Goal: Download file/media

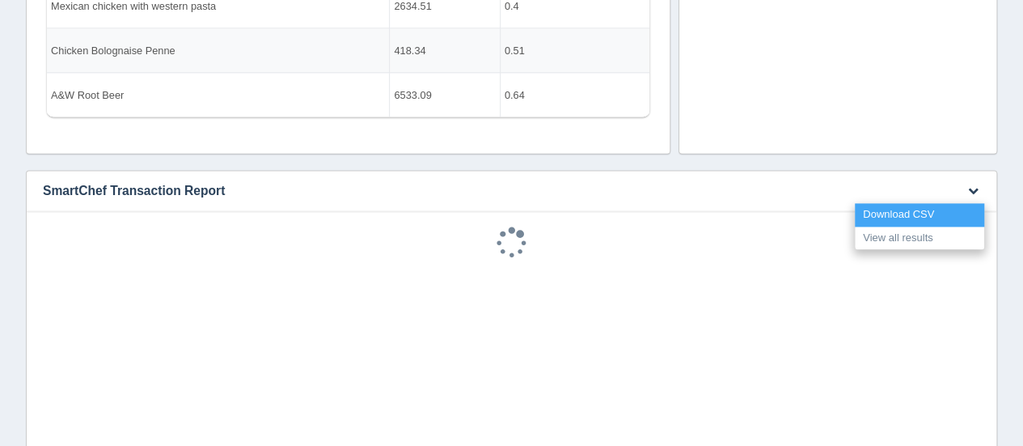
scroll to position [226, 448]
click at [959, 203] on link "Download CSV" at bounding box center [919, 214] width 129 height 23
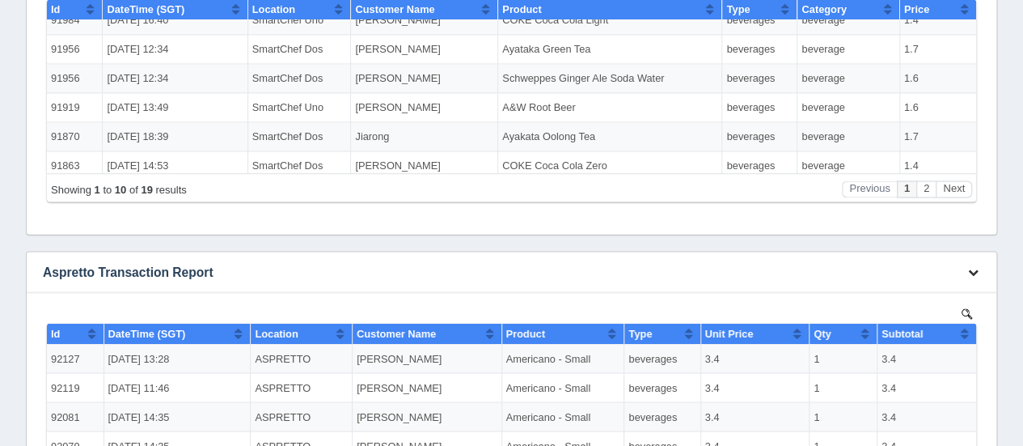
click at [969, 275] on icon "button" at bounding box center [973, 271] width 11 height 11
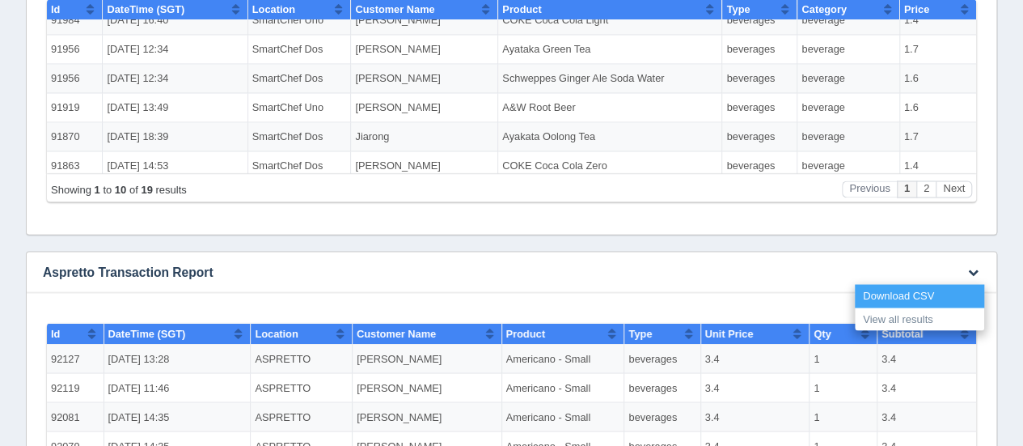
click at [866, 297] on link "Download CSV" at bounding box center [919, 295] width 129 height 23
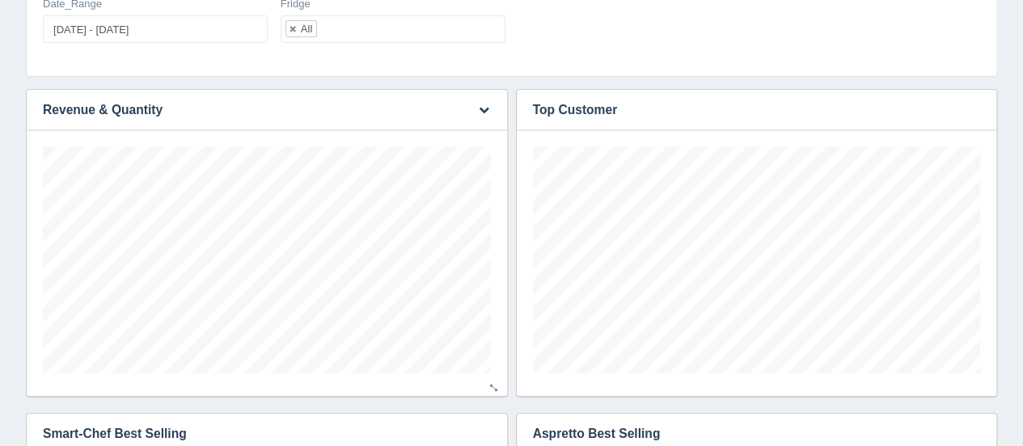
scroll to position [162, 0]
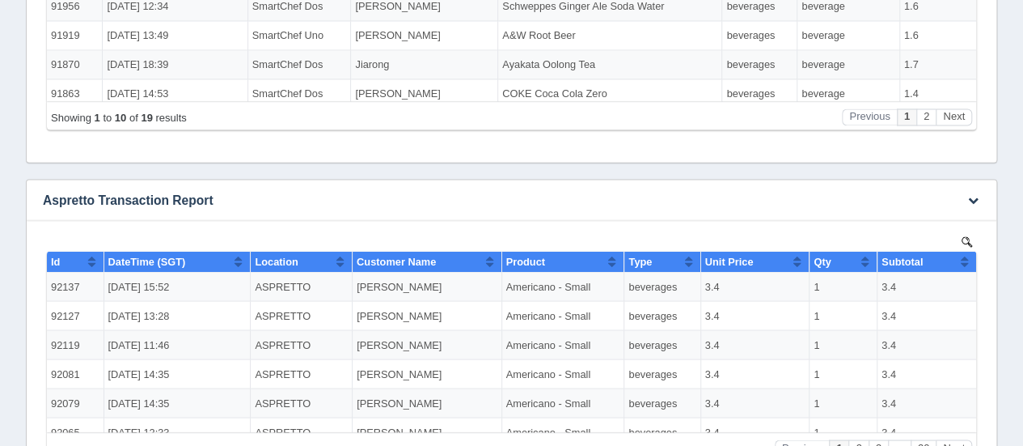
scroll to position [1456, 0]
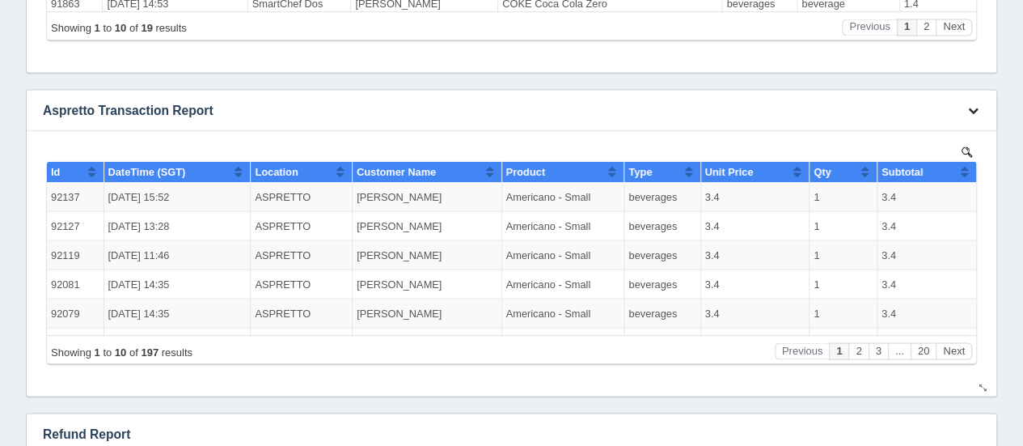
click at [964, 108] on button "button" at bounding box center [973, 110] width 22 height 25
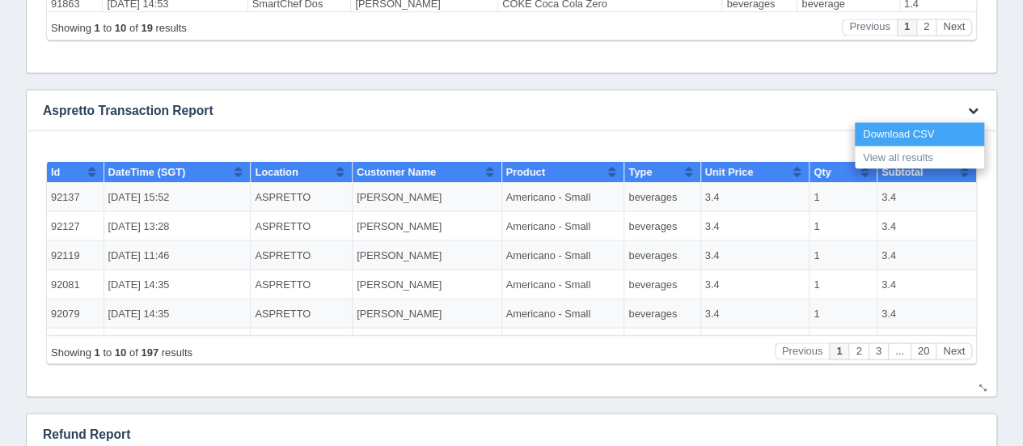
click at [940, 124] on link "Download CSV" at bounding box center [919, 133] width 129 height 23
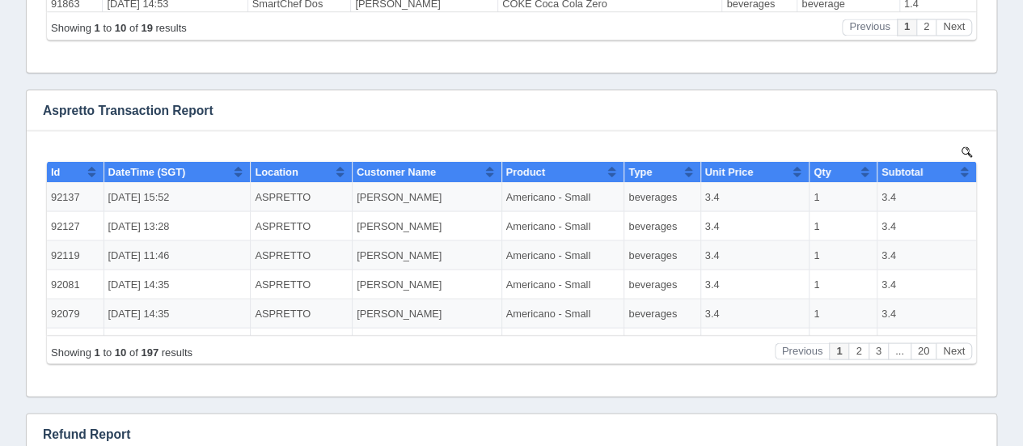
scroll to position [226, 448]
